Goal: Use online tool/utility: Utilize a website feature to perform a specific function

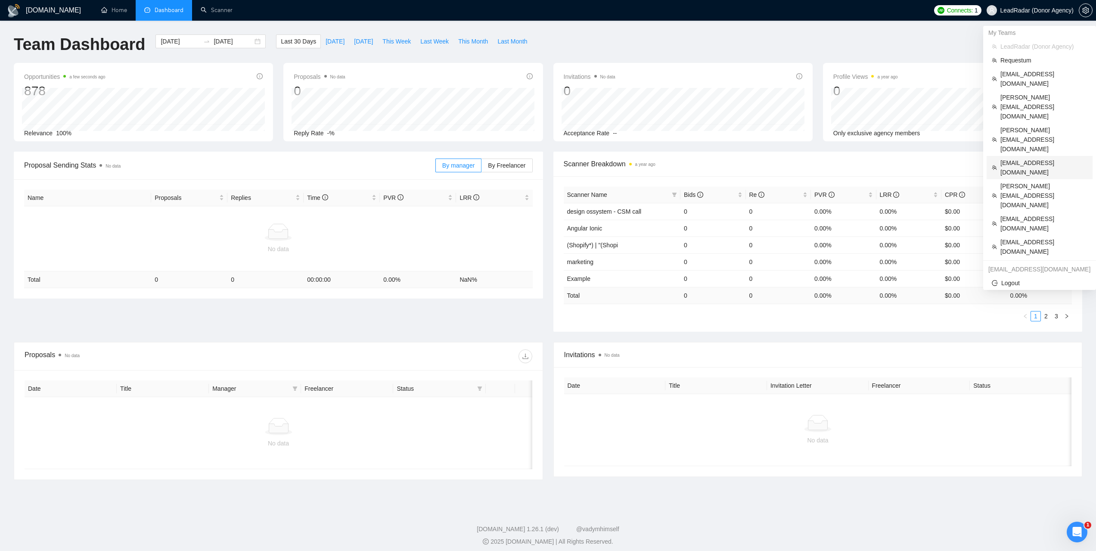
click at [1017, 158] on span "[EMAIL_ADDRESS][DOMAIN_NAME]" at bounding box center [1044, 167] width 87 height 19
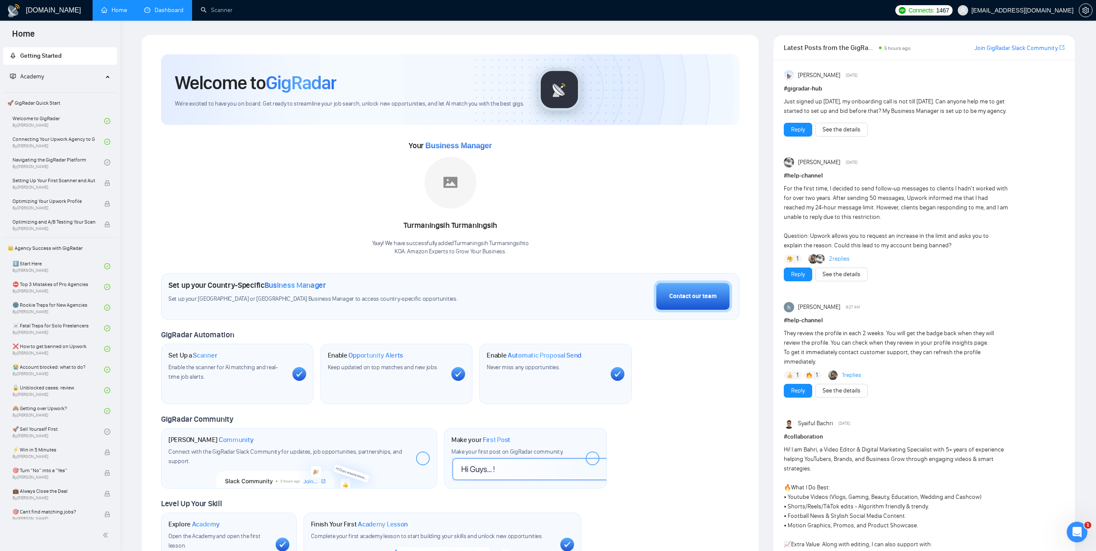
click at [165, 11] on link "Dashboard" at bounding box center [163, 9] width 39 height 7
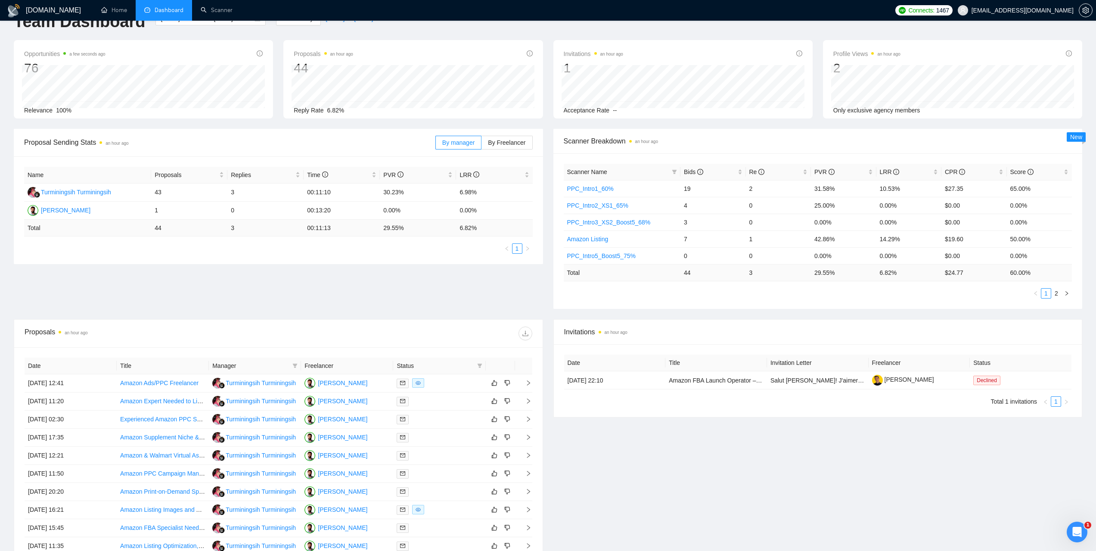
scroll to position [129, 0]
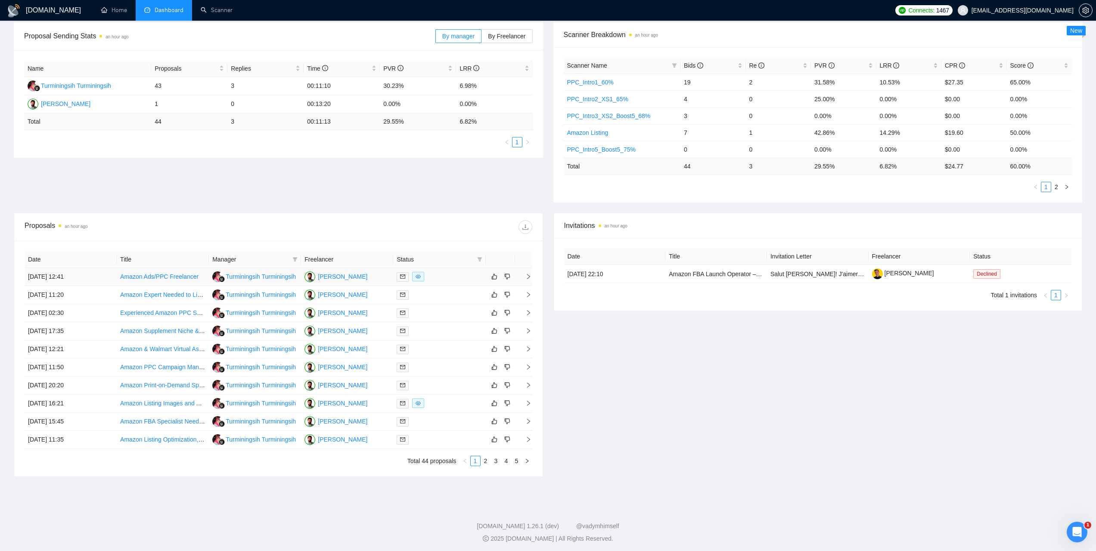
click at [68, 278] on td "18 Sep, 2025 12:41" at bounding box center [71, 277] width 92 height 18
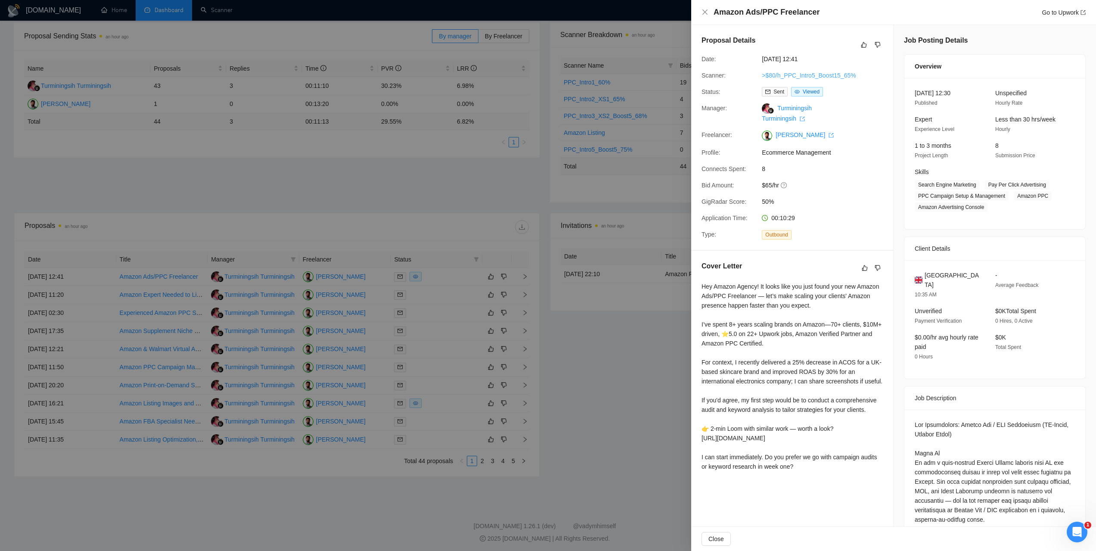
click at [840, 75] on link ">$80/h_PPC_Intro5_Boost15_65%" at bounding box center [809, 75] width 94 height 7
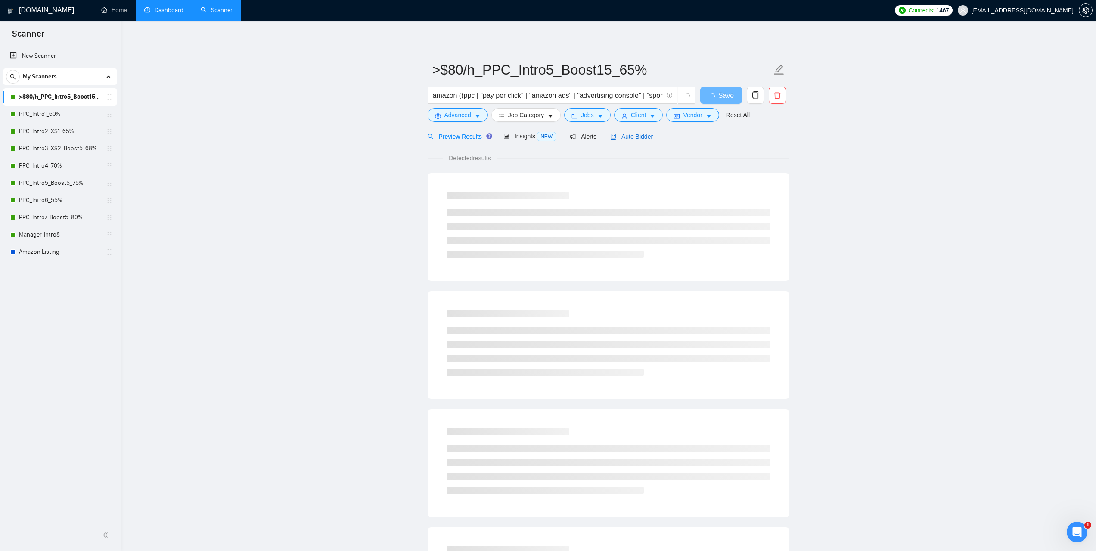
click at [631, 141] on div "Auto Bidder" at bounding box center [631, 136] width 43 height 9
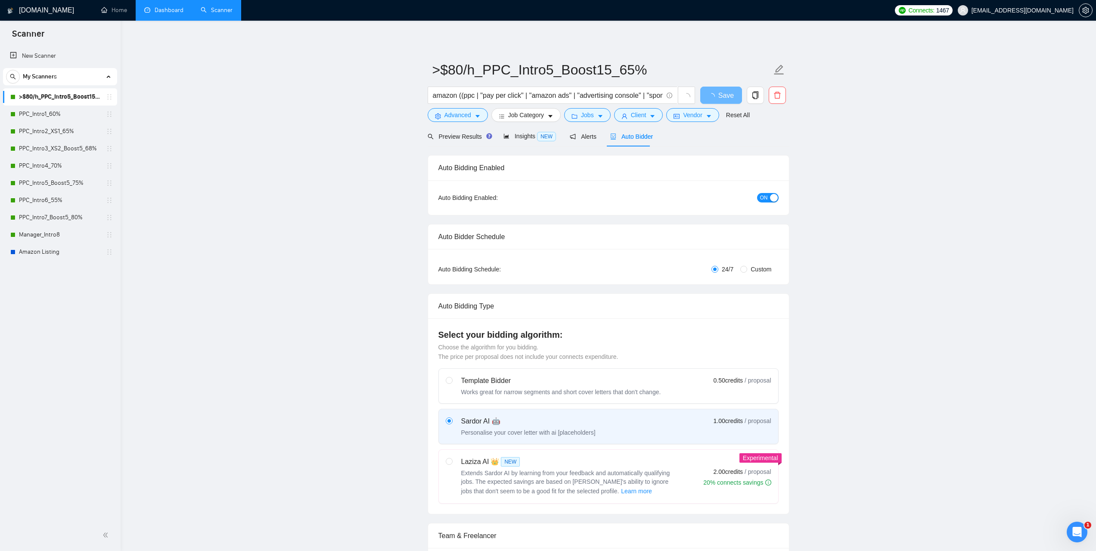
radio input "false"
radio input "true"
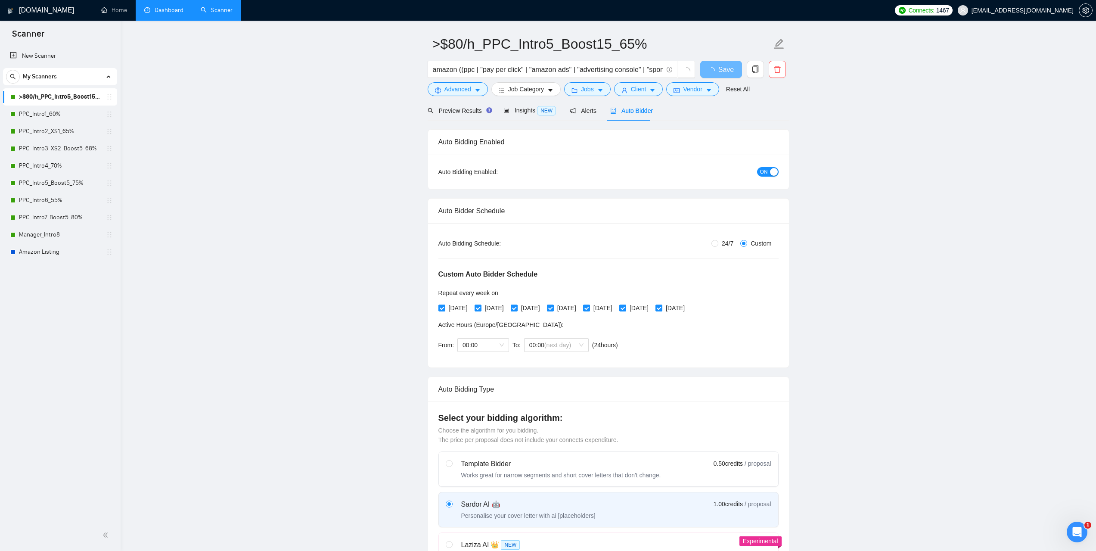
scroll to position [43, 0]
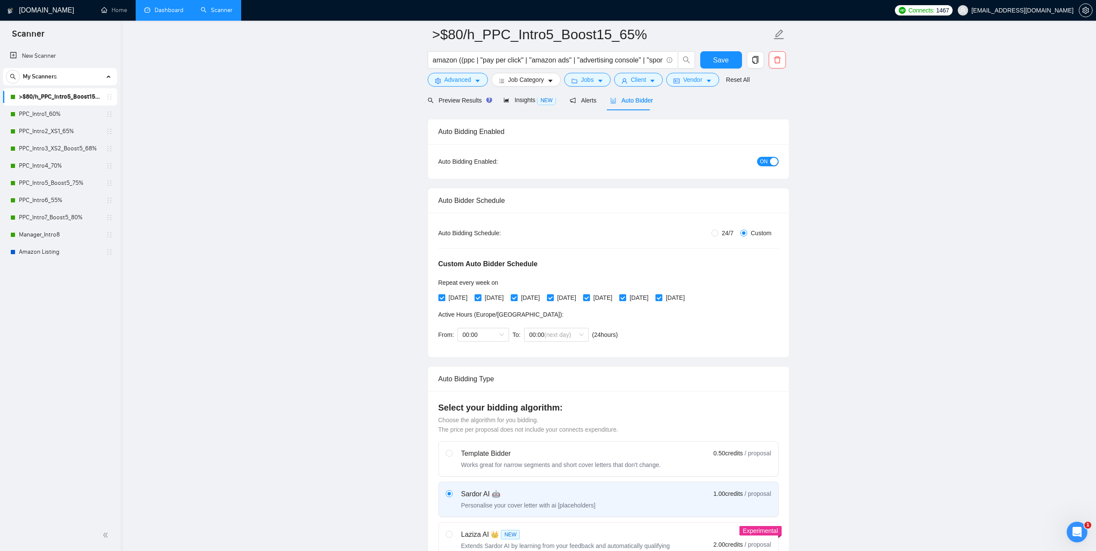
click at [172, 14] on link "Dashboard" at bounding box center [163, 9] width 39 height 7
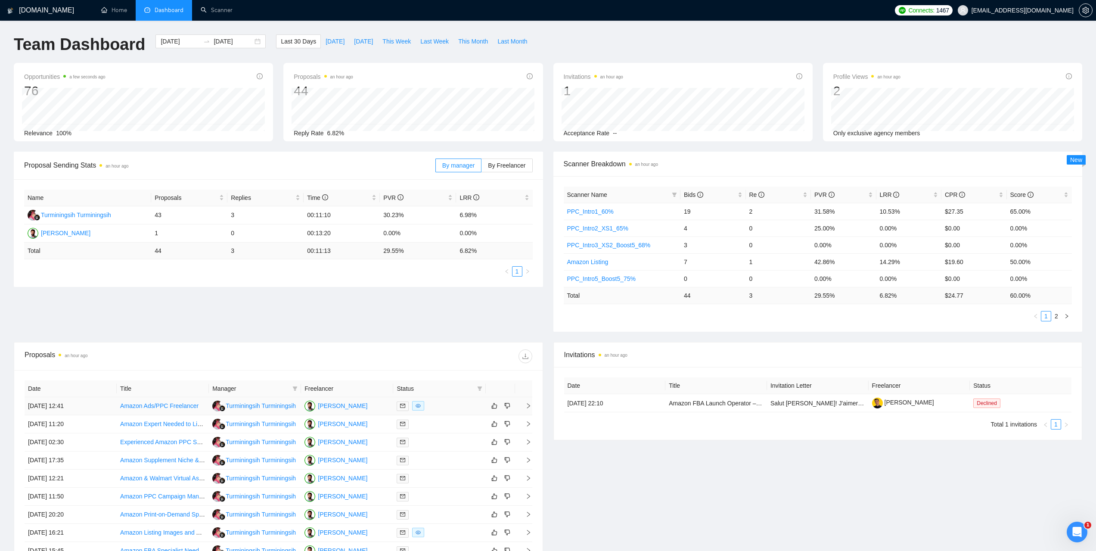
click at [55, 404] on td "18 Sep, 2025 12:41" at bounding box center [71, 406] width 92 height 18
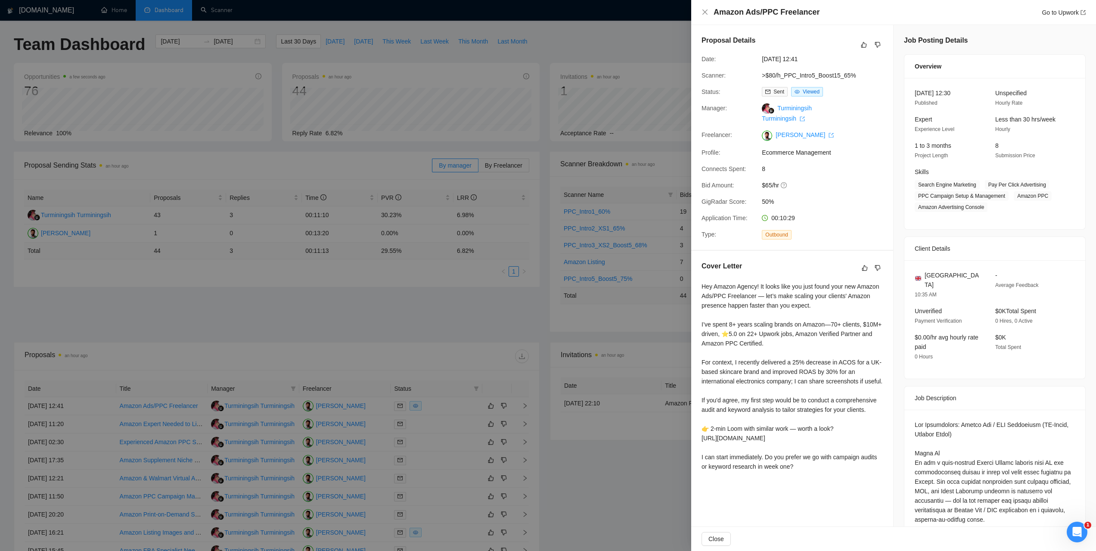
click at [308, 332] on div at bounding box center [548, 275] width 1096 height 551
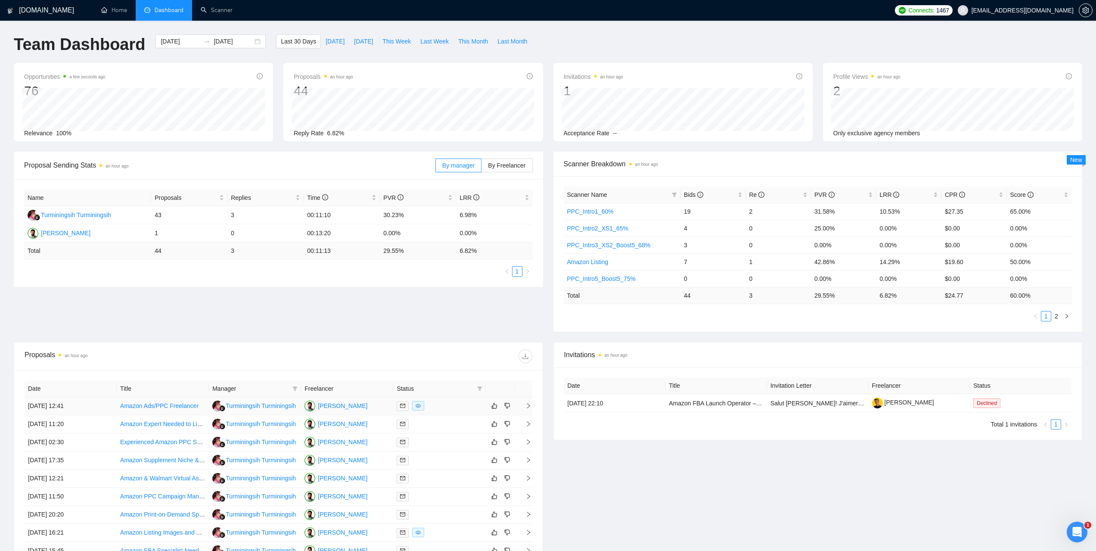
click at [58, 403] on td "18 Sep, 2025 12:41" at bounding box center [71, 406] width 92 height 18
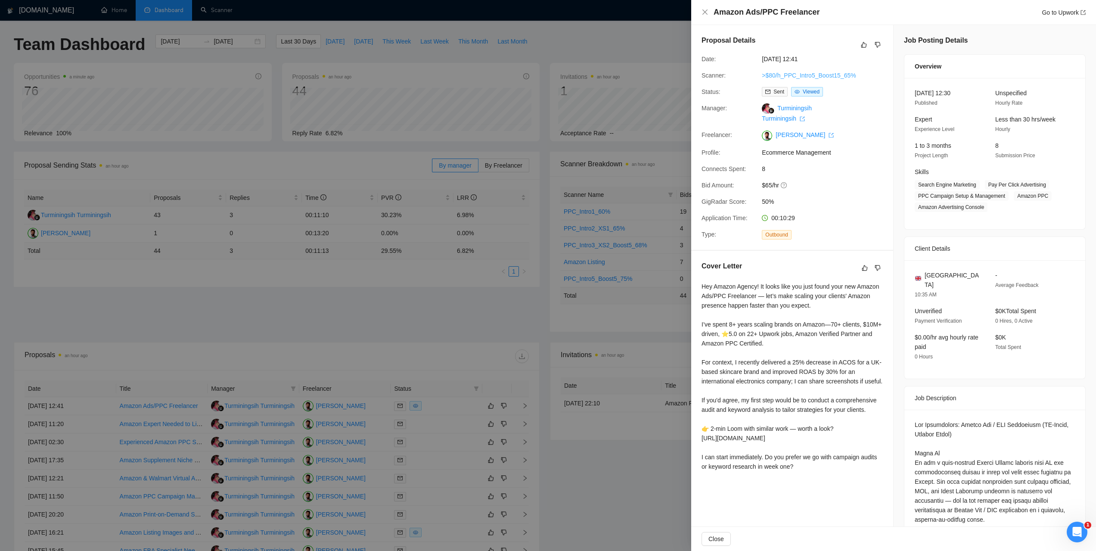
click at [807, 72] on link ">$80/h_PPC_Intro5_Boost15_65%" at bounding box center [809, 75] width 94 height 7
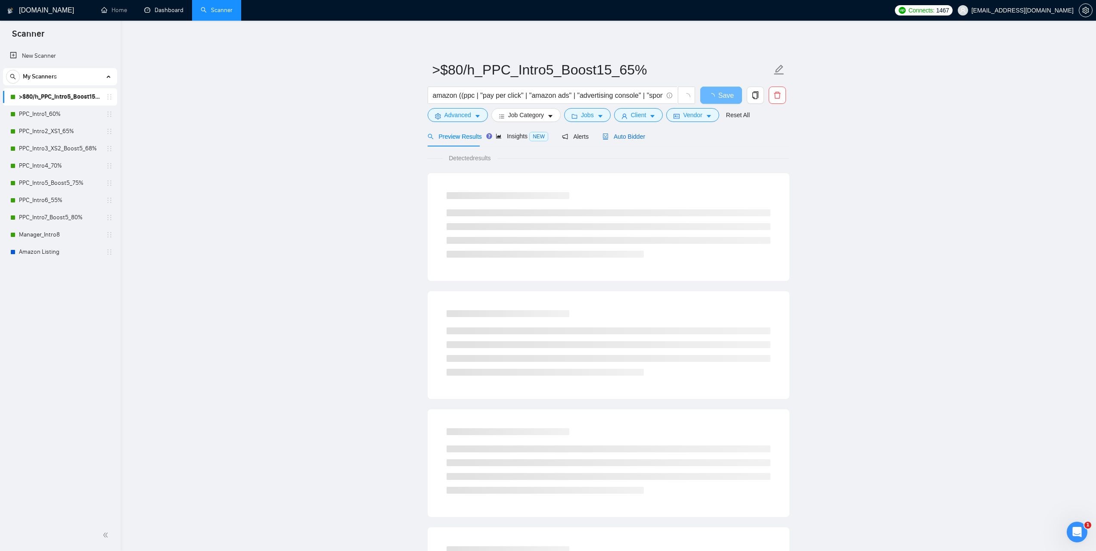
click at [627, 139] on span "Auto Bidder" at bounding box center [624, 136] width 43 height 7
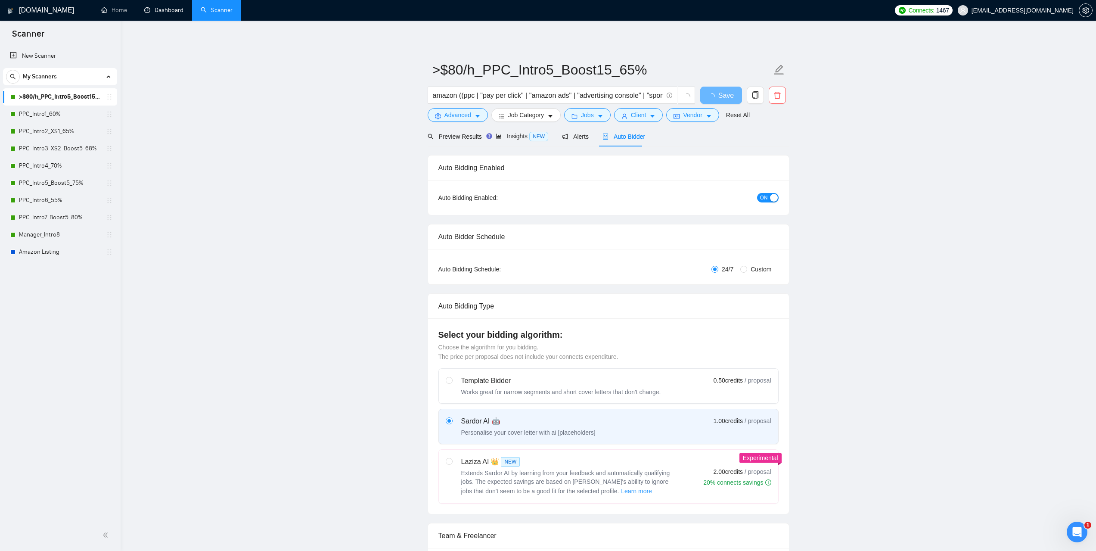
radio input "false"
radio input "true"
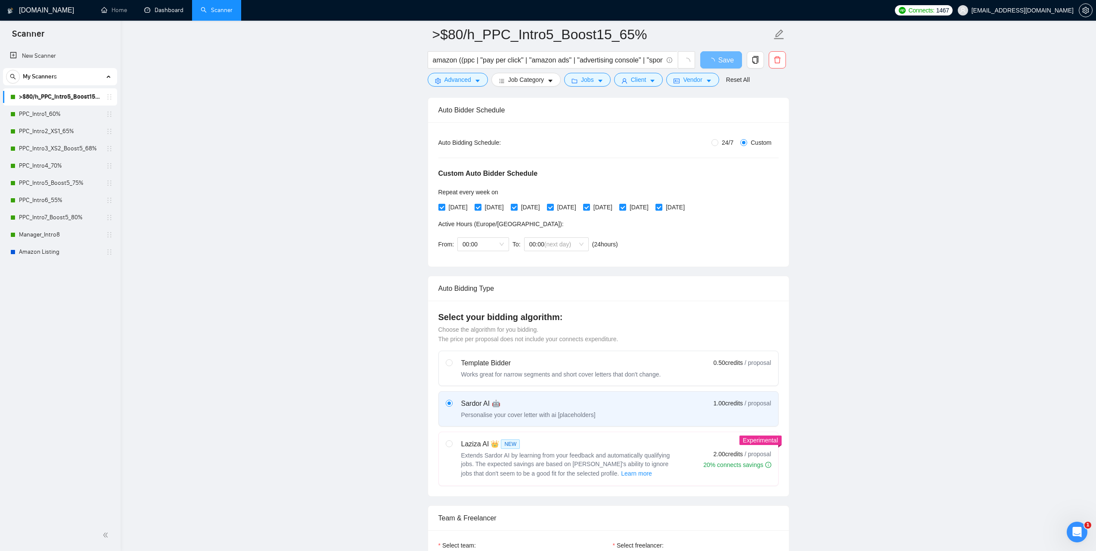
scroll to position [129, 0]
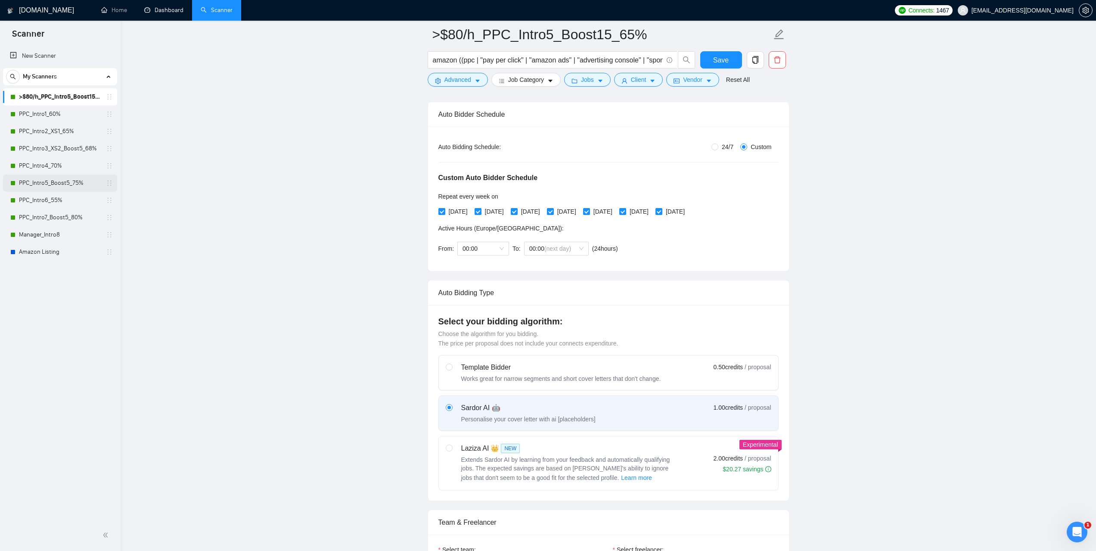
click at [66, 182] on link "PPC_Intro5_Boost5_75%" at bounding box center [60, 182] width 82 height 17
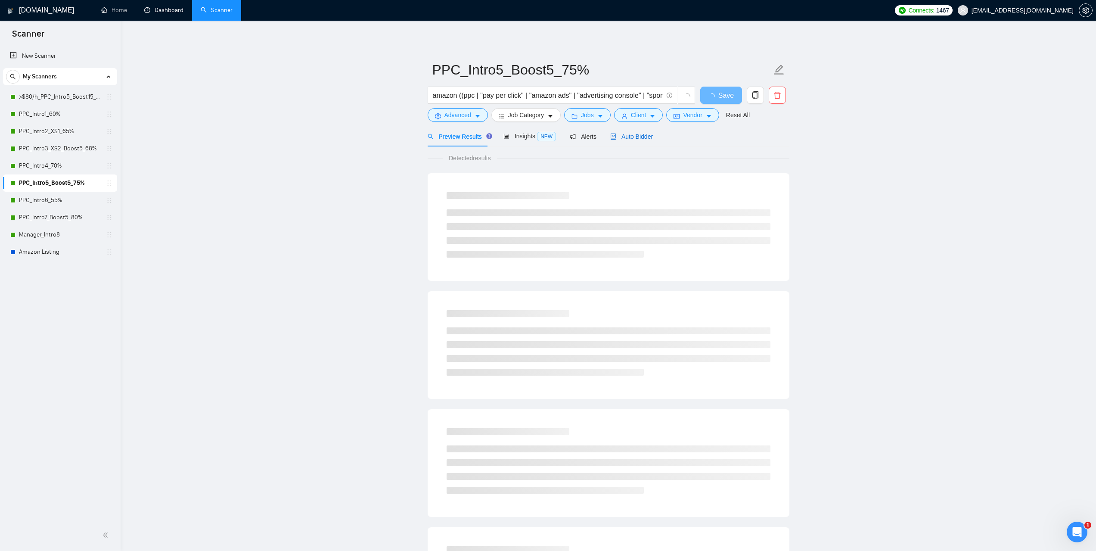
click at [635, 137] on span "Auto Bidder" at bounding box center [631, 136] width 43 height 7
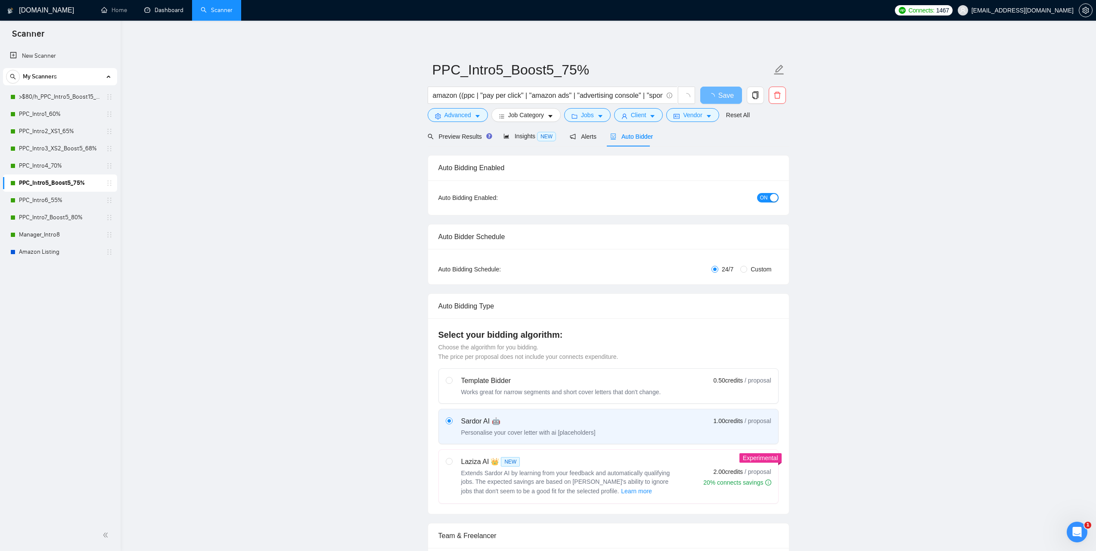
radio input "false"
radio input "true"
checkbox input "true"
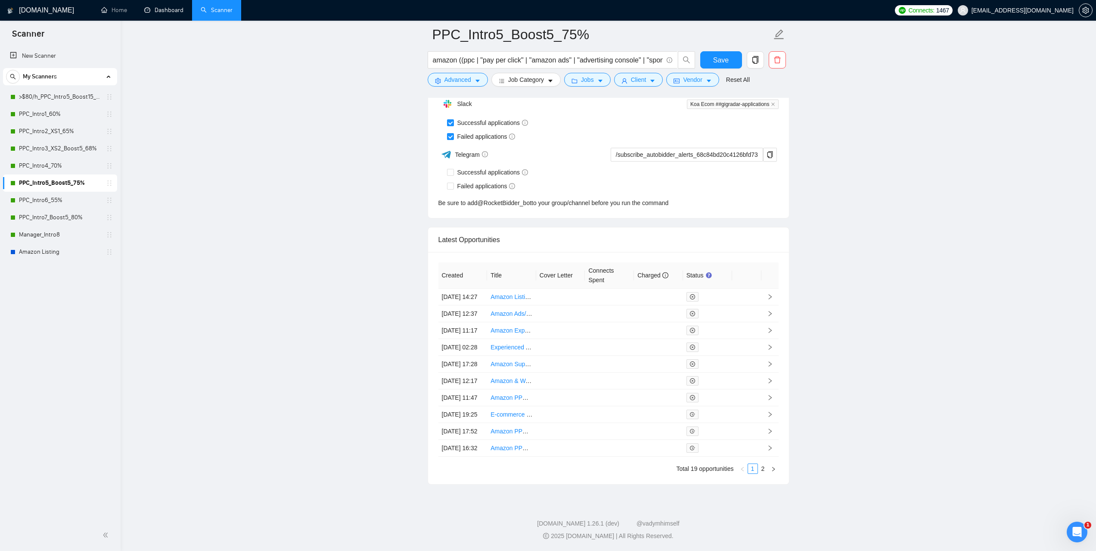
scroll to position [2427, 0]
click at [177, 14] on link "Dashboard" at bounding box center [163, 9] width 39 height 7
